Goal: Information Seeking & Learning: Check status

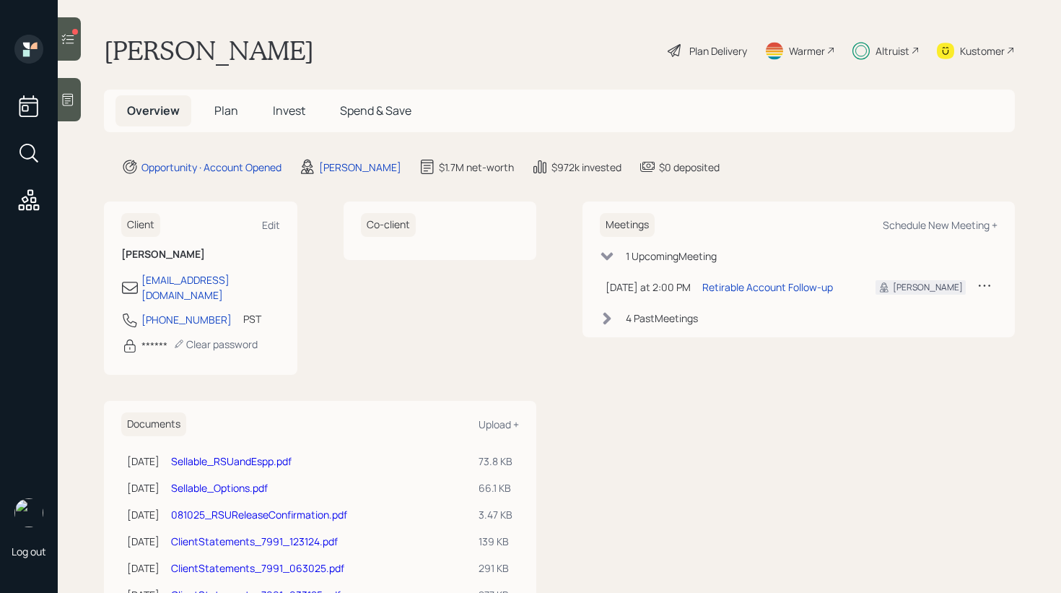
click at [277, 113] on span "Invest" at bounding box center [289, 110] width 32 height 16
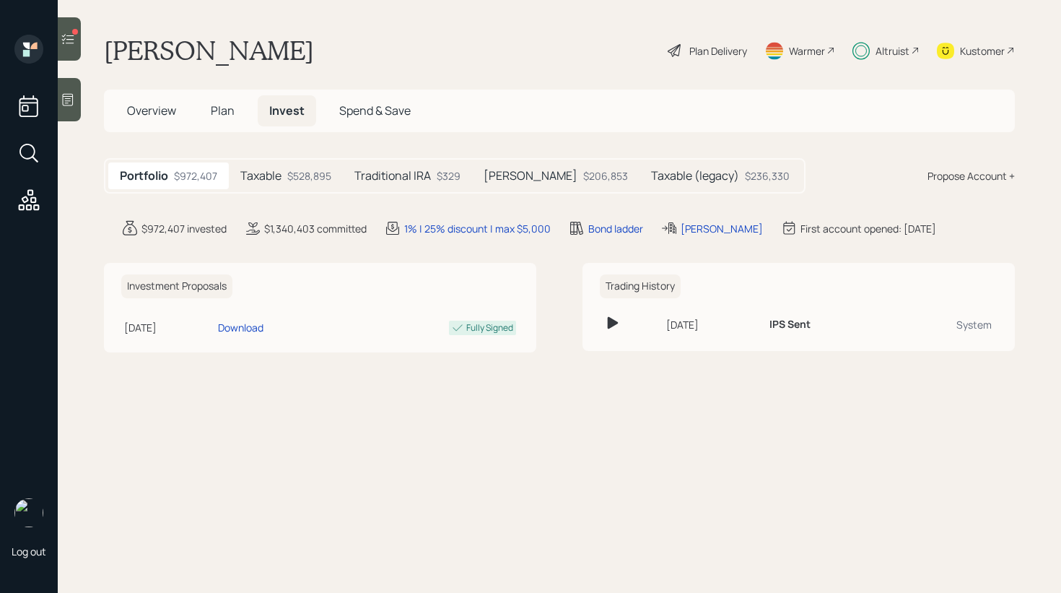
click at [319, 178] on div "$528,895" at bounding box center [309, 175] width 44 height 15
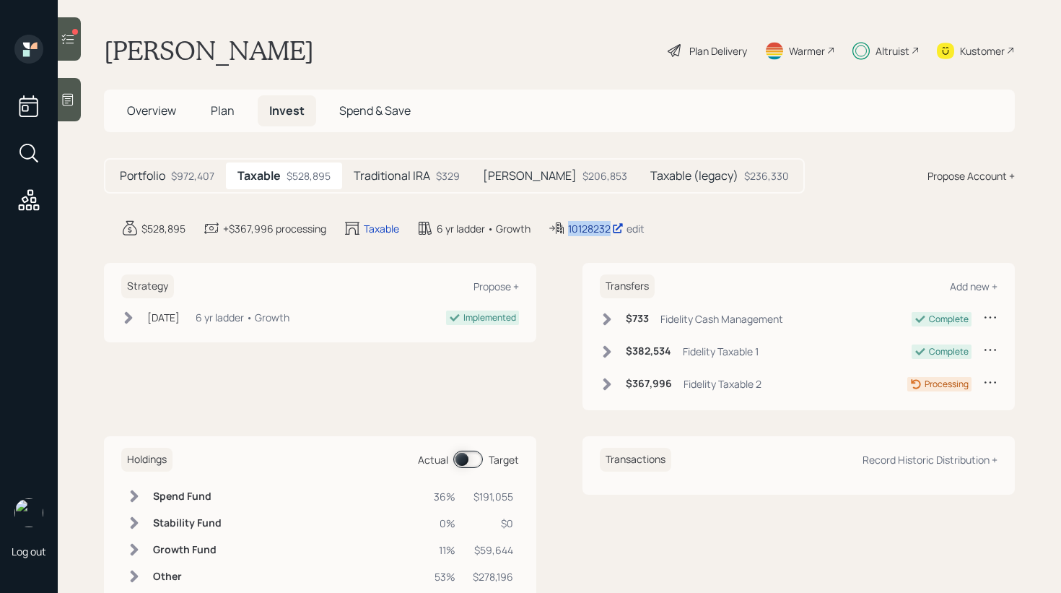
copy div "10128232"
